Goal: Navigation & Orientation: Find specific page/section

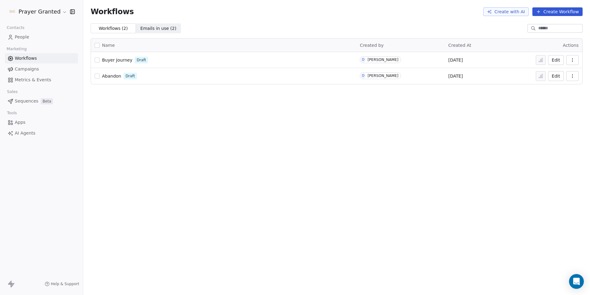
click at [556, 79] on button "Edit" at bounding box center [556, 76] width 16 height 10
click at [158, 27] on span "Emails in use ( 2 )" at bounding box center [158, 28] width 36 height 6
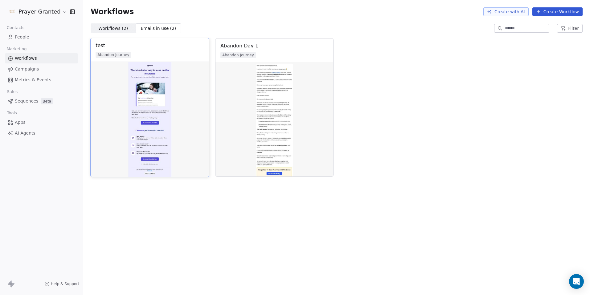
click at [138, 53] on div "Abandon Journey" at bounding box center [150, 55] width 109 height 6
click at [267, 103] on img at bounding box center [274, 119] width 118 height 115
click at [236, 107] on img at bounding box center [274, 119] width 118 height 115
click at [176, 88] on img at bounding box center [150, 119] width 118 height 115
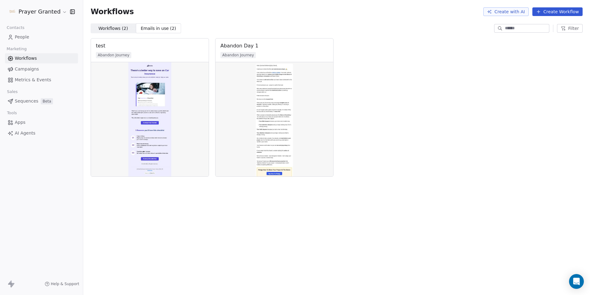
click at [107, 27] on span "Workflows ( 2 )" at bounding box center [113, 28] width 30 height 6
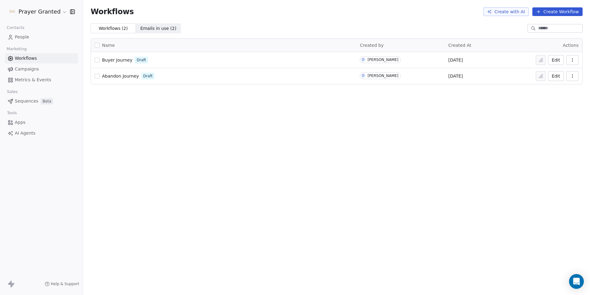
click at [122, 77] on span "Abandon Journey" at bounding box center [120, 76] width 37 height 5
click at [18, 134] on span "AI Agents" at bounding box center [25, 133] width 21 height 6
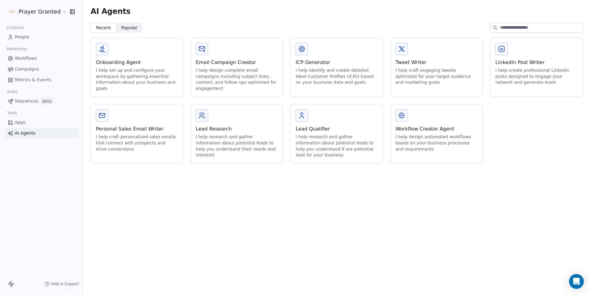
click at [128, 28] on span "Popular" at bounding box center [129, 28] width 16 height 6
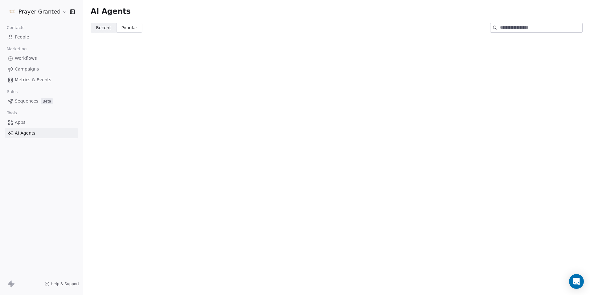
click at [103, 27] on span "Recent" at bounding box center [103, 28] width 15 height 6
